Goal: Transaction & Acquisition: Purchase product/service

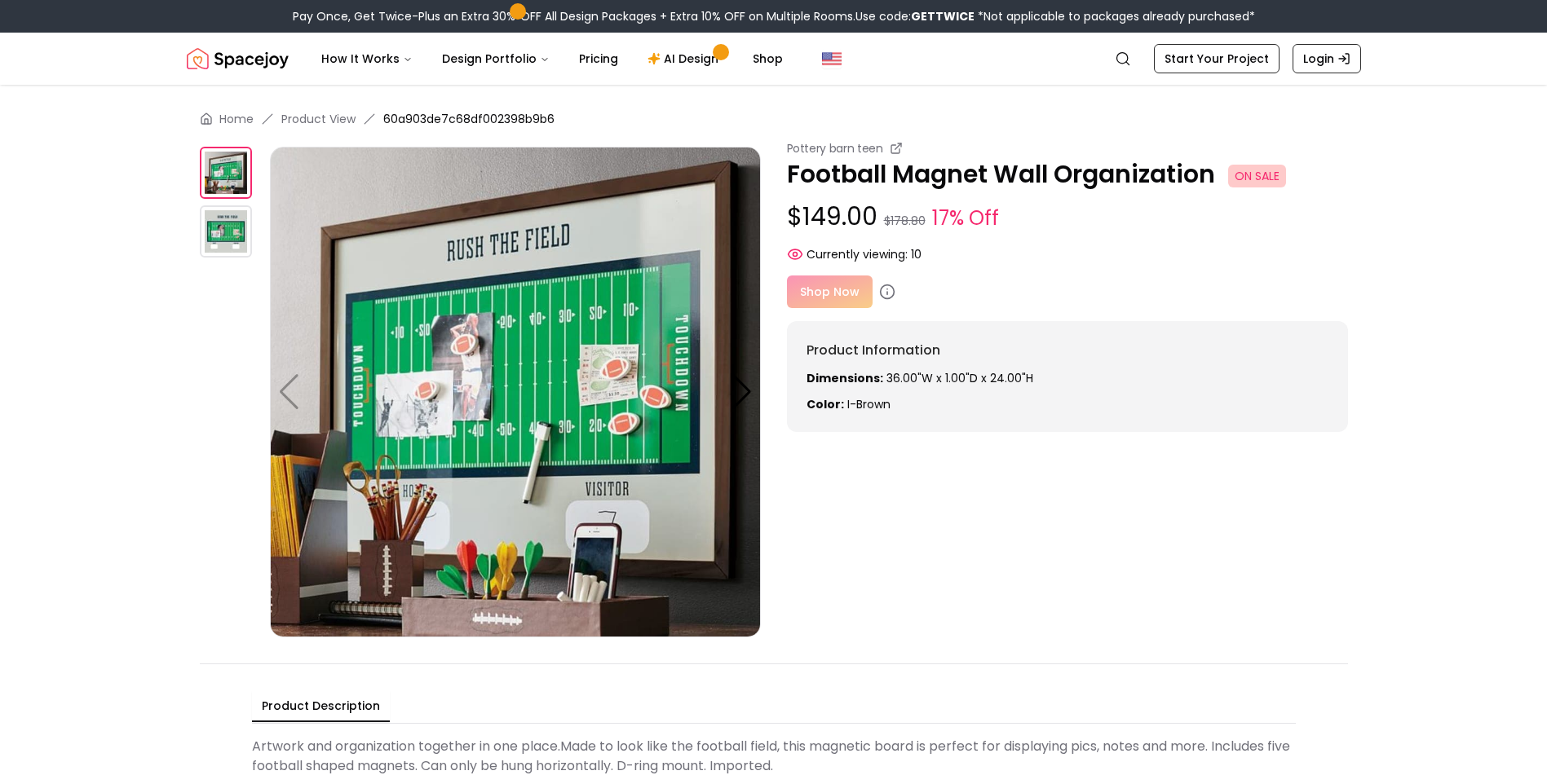
click at [236, 230] on img at bounding box center [226, 232] width 52 height 52
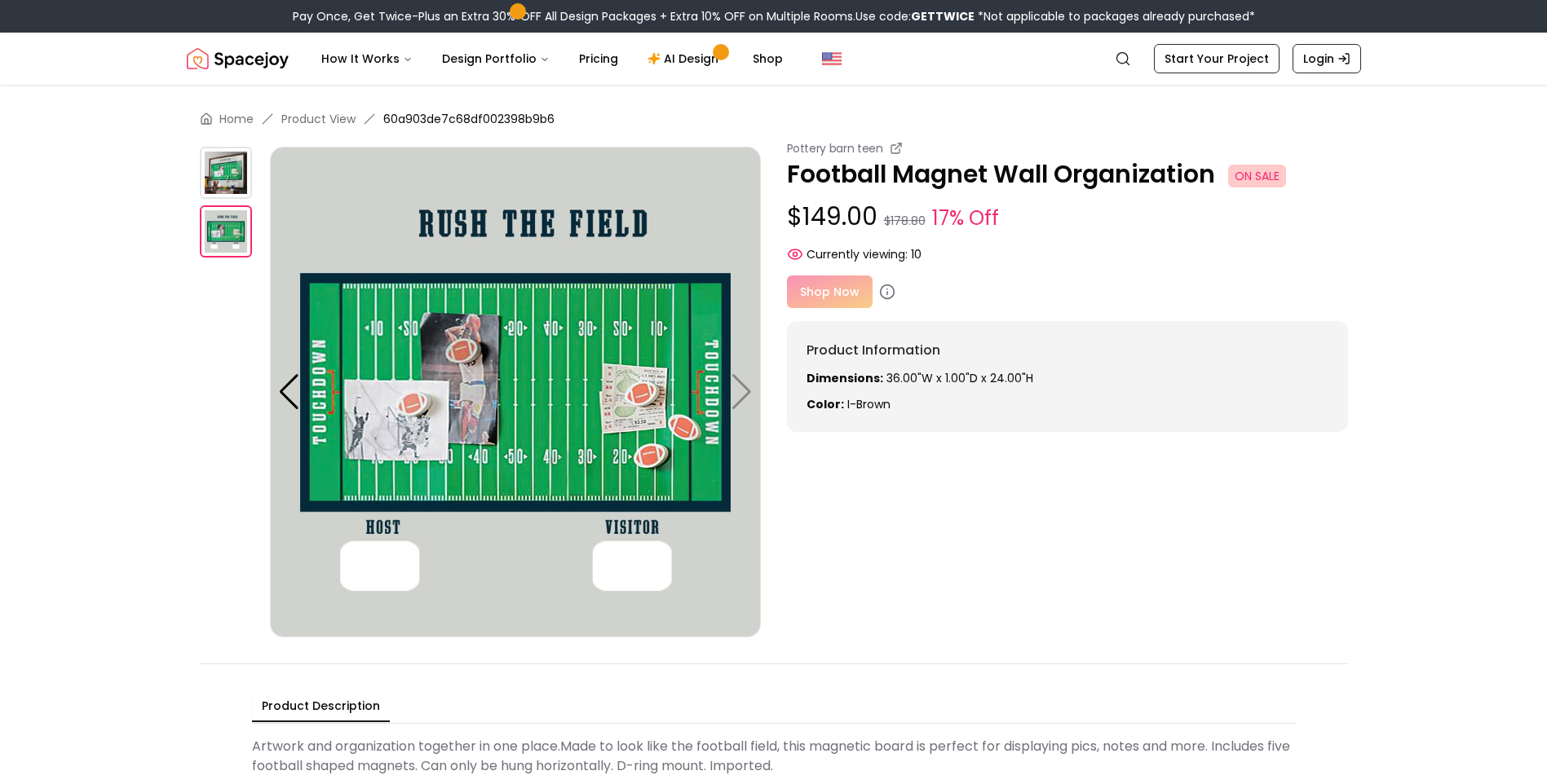
click at [735, 395] on img at bounding box center [515, 392] width 491 height 491
click at [223, 174] on img at bounding box center [226, 173] width 52 height 52
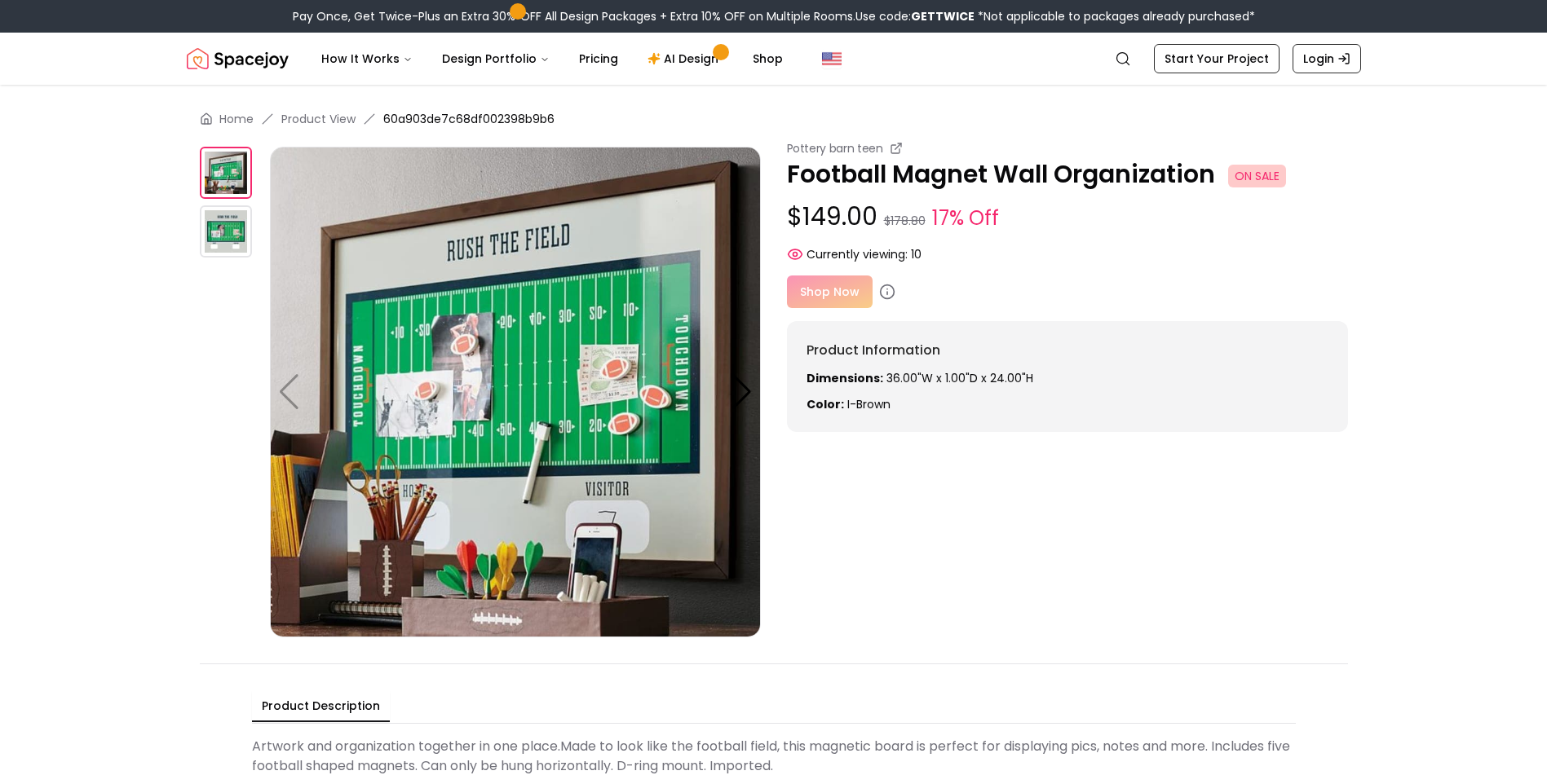
click at [842, 304] on div "Shop Now" at bounding box center [1067, 292] width 562 height 32
click at [843, 295] on div "Shop Now" at bounding box center [1067, 292] width 562 height 32
click at [882, 293] on icon at bounding box center [887, 292] width 16 height 16
click at [884, 288] on icon at bounding box center [887, 292] width 16 height 16
click at [1490, 265] on main "Home Product View 60a903de7c68df002398b9b6 Pottery barn teen Football Magnet Wa…" at bounding box center [774, 446] width 1547 height 724
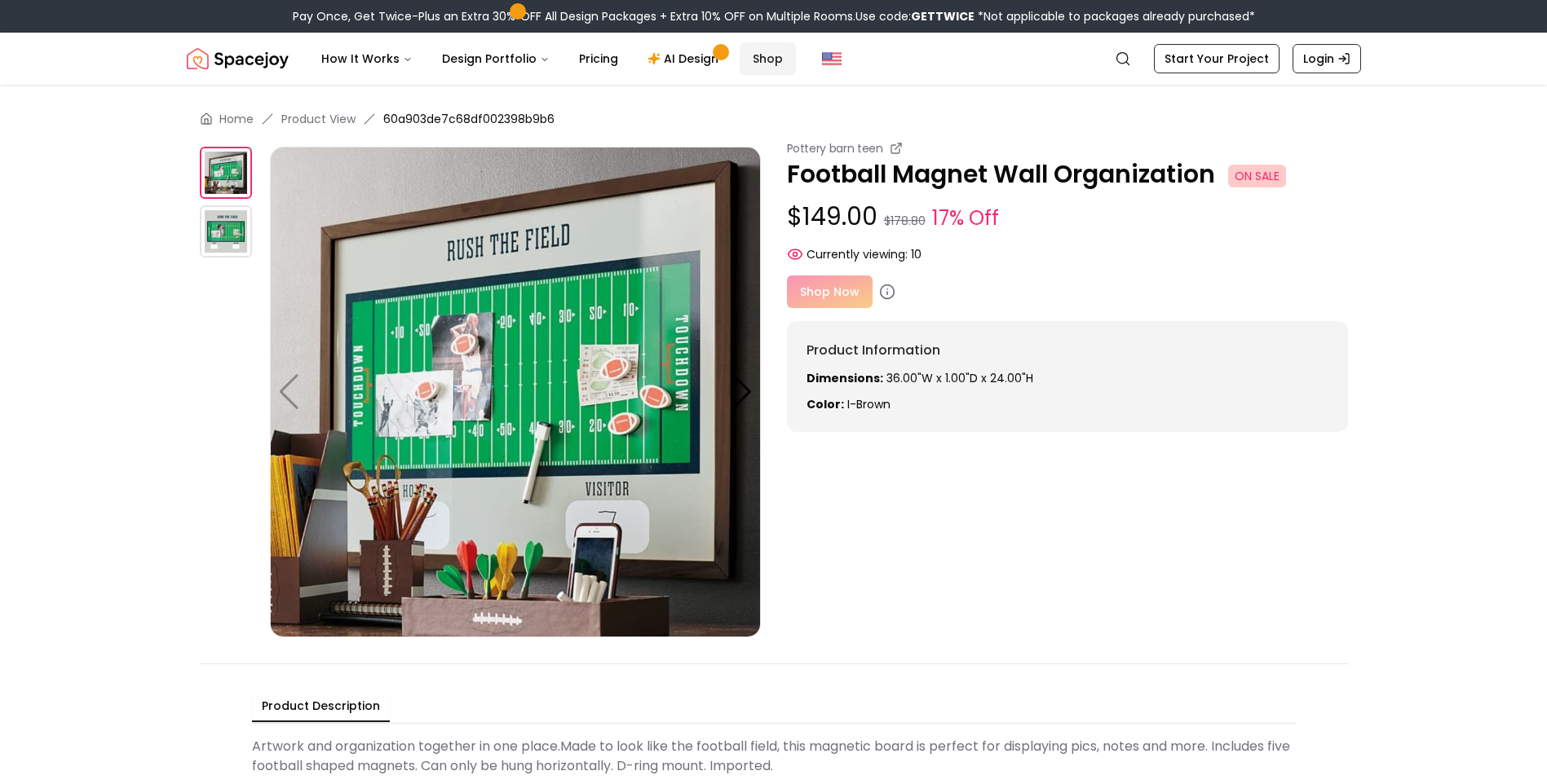
click at [767, 60] on link "Shop" at bounding box center [768, 59] width 56 height 32
